Goal: Transaction & Acquisition: Obtain resource

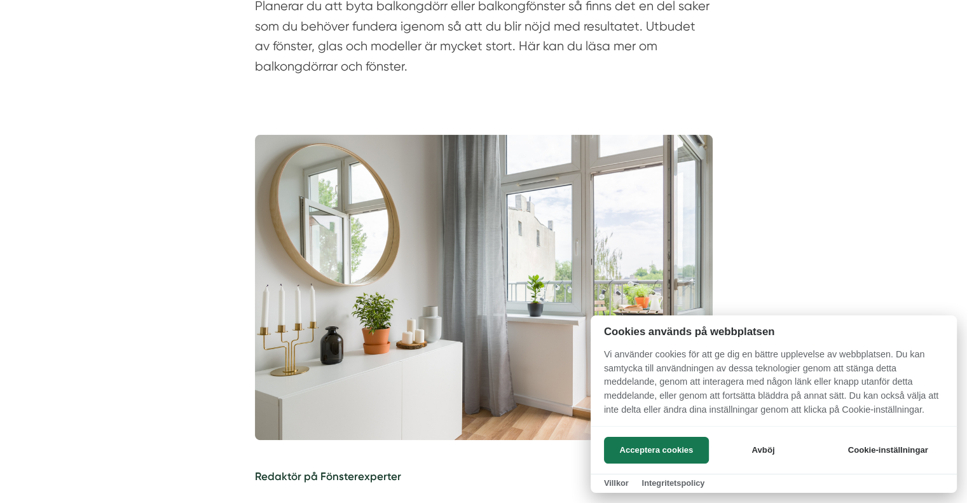
scroll to position [318, 0]
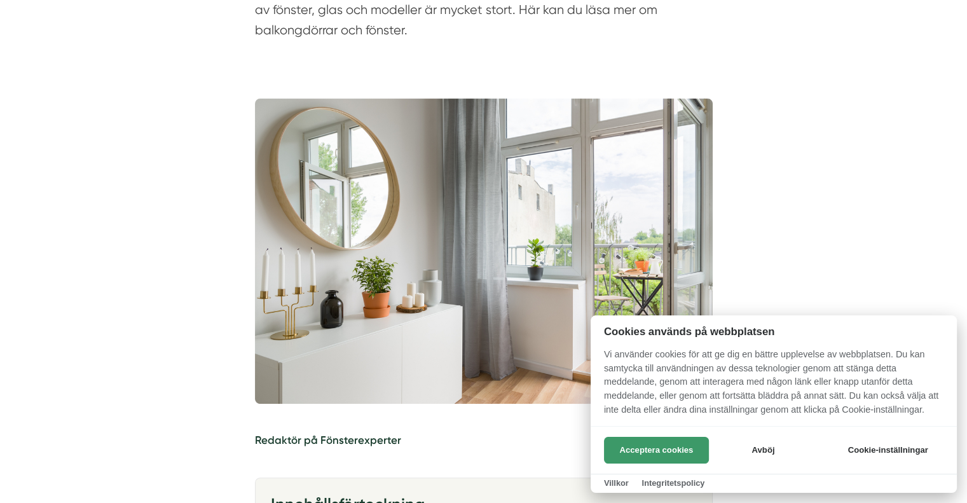
click at [639, 458] on button "Acceptera cookies" at bounding box center [656, 450] width 105 height 27
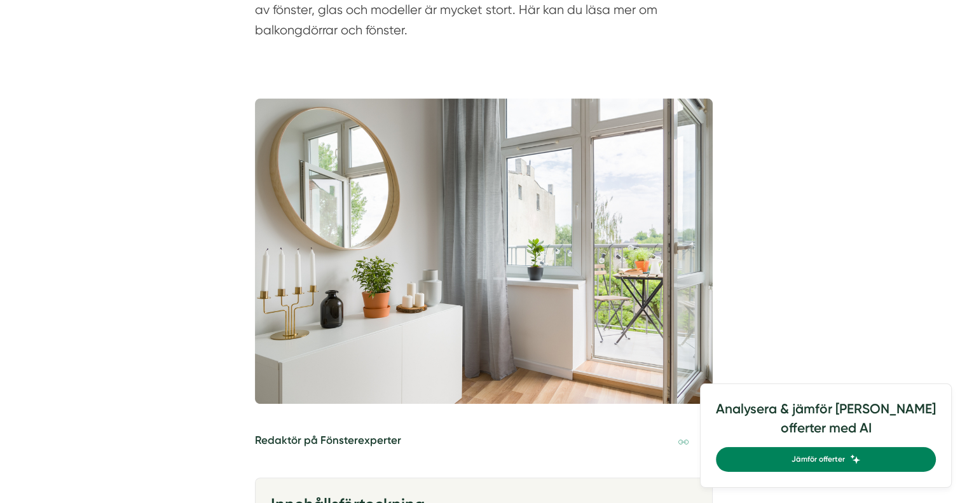
click at [572, 271] on img at bounding box center [484, 251] width 458 height 305
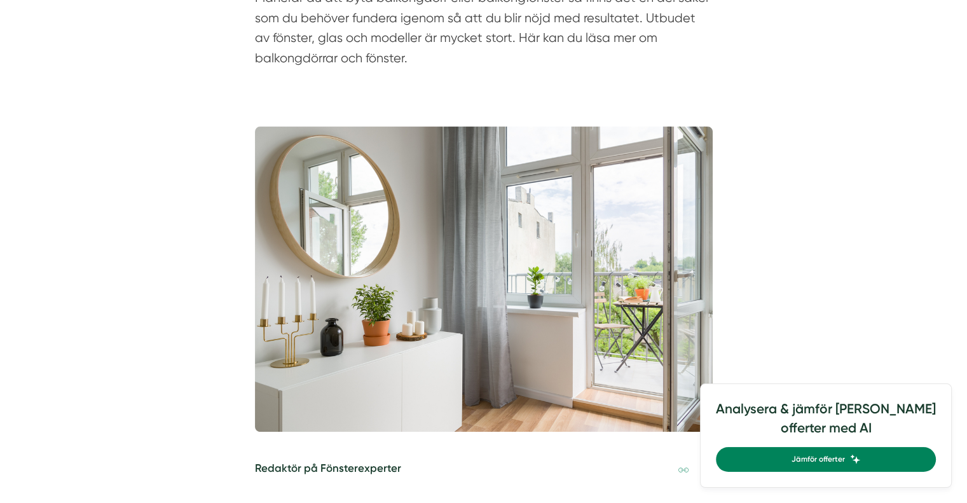
scroll to position [381, 0]
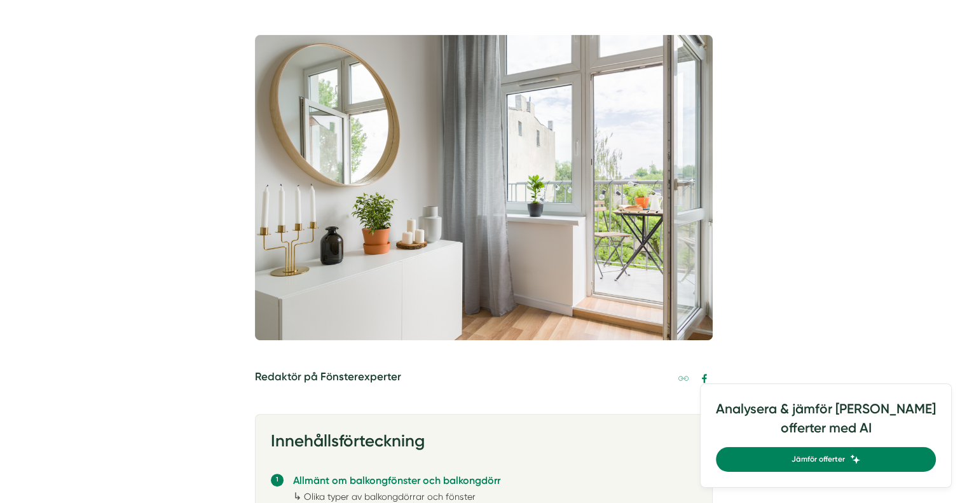
click at [582, 269] on img at bounding box center [484, 187] width 458 height 305
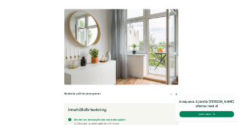
scroll to position [374, 0]
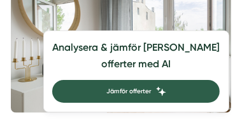
click at [151, 97] on span "Jämför offerter" at bounding box center [128, 91] width 44 height 10
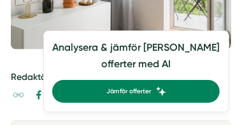
scroll to position [437, 0]
click at [85, 76] on h5 "Redaktör på Fönsterexperter" at bounding box center [121, 79] width 220 height 17
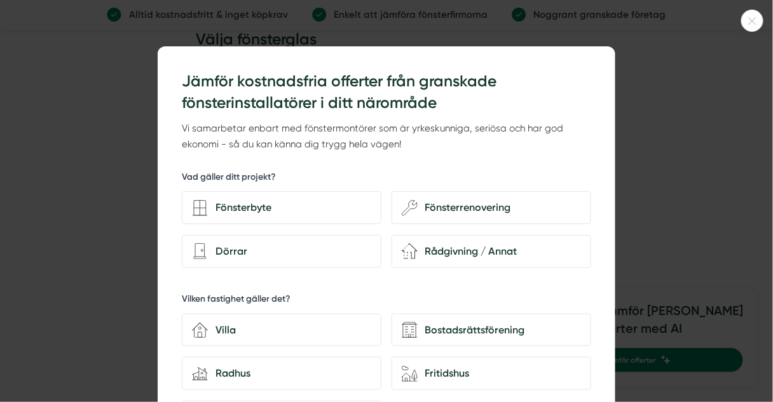
scroll to position [3605, 0]
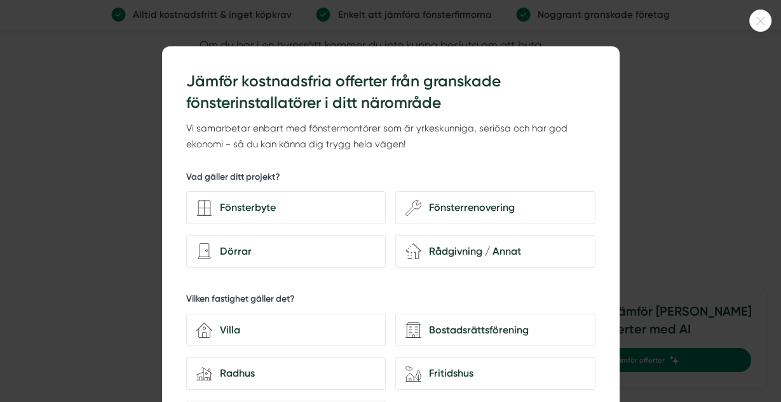
click at [754, 24] on icon at bounding box center [760, 21] width 21 height 8
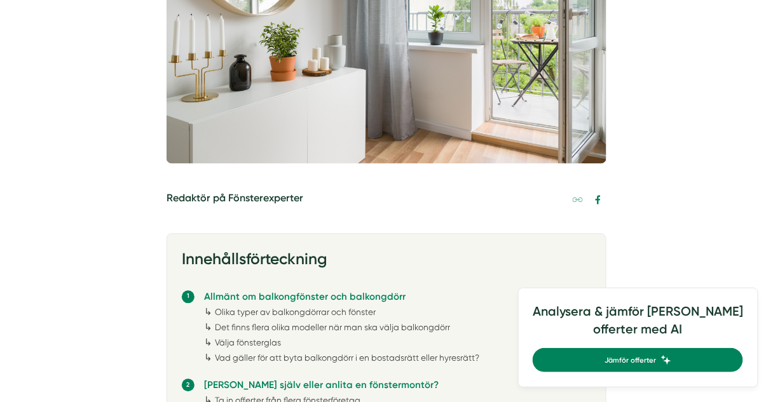
scroll to position [402, 0]
